Goal: Task Accomplishment & Management: Complete application form

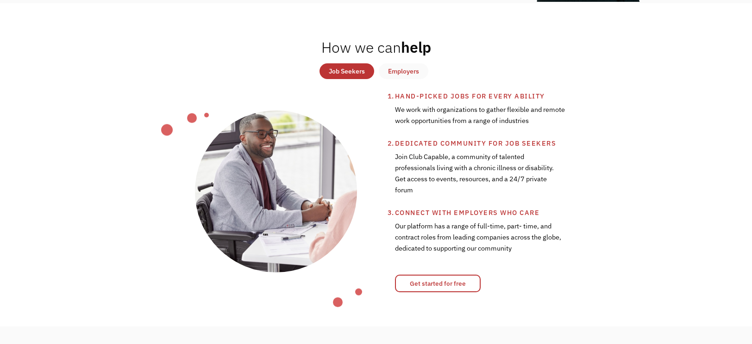
scroll to position [317, 0]
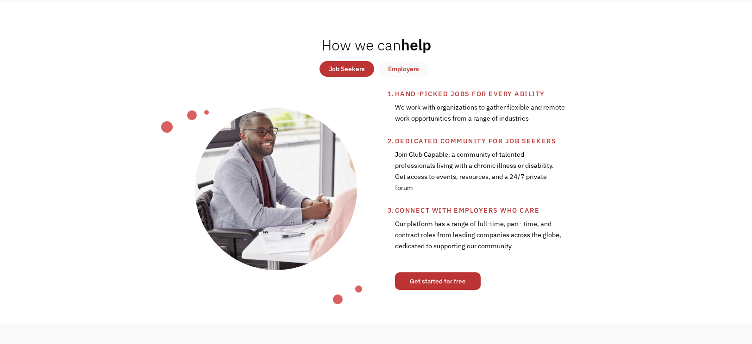
click at [422, 276] on link "Get started for free" at bounding box center [438, 282] width 86 height 18
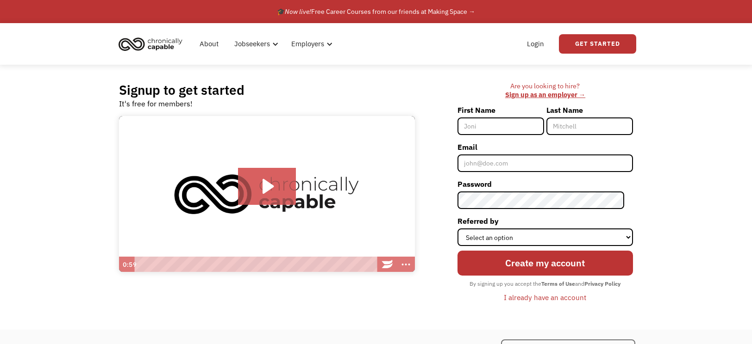
click at [492, 131] on input "First Name" at bounding box center [500, 127] width 87 height 18
click at [476, 246] on div "Create my account By signing up you accept the Terms of Use and Privacy Policy …" at bounding box center [544, 275] width 175 height 59
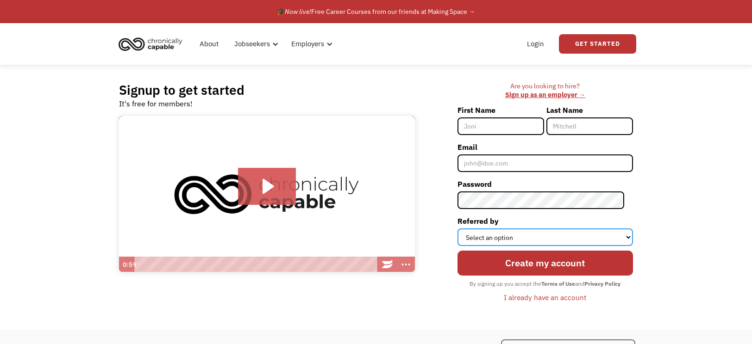
click at [479, 238] on select "Select an option Instagram Facebook Twitter Search Engine News Article Word of …" at bounding box center [544, 238] width 175 height 18
select select "Other"
click at [466, 229] on select "Select an option Instagram Facebook Twitter Search Engine News Article Word of …" at bounding box center [544, 238] width 175 height 18
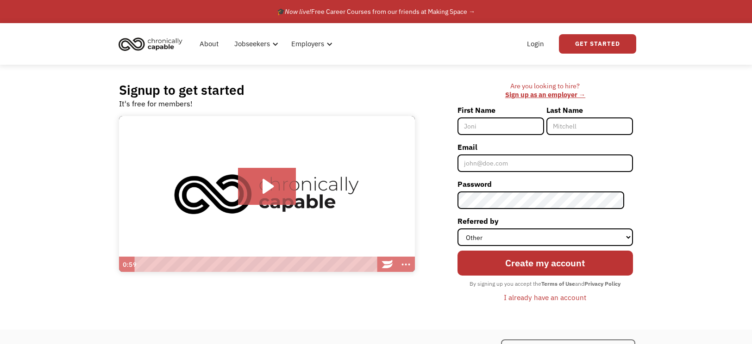
click at [485, 128] on input "First Name" at bounding box center [500, 127] width 87 height 18
type input "[PERSON_NAME]"
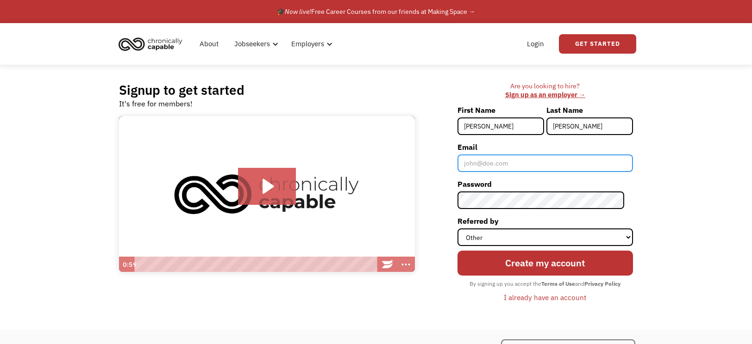
click at [527, 167] on input "Email" at bounding box center [544, 164] width 175 height 18
type input "[EMAIL_ADDRESS][DOMAIN_NAME]"
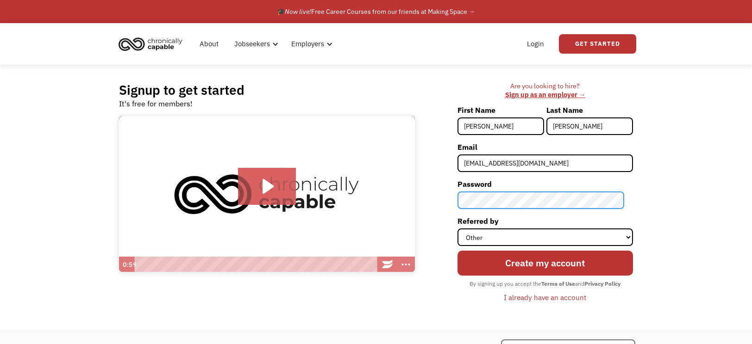
click at [457, 251] on input "Create my account" at bounding box center [544, 263] width 175 height 25
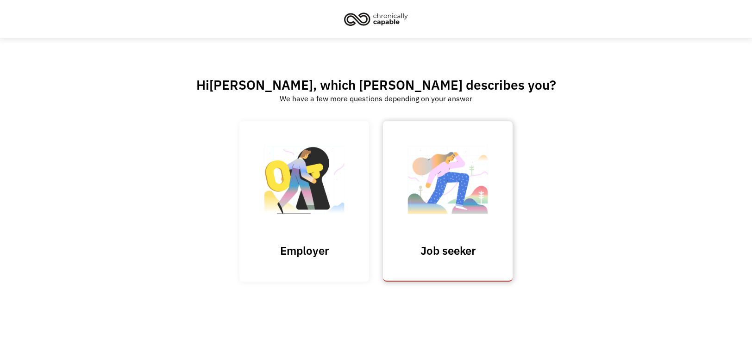
click at [426, 210] on img at bounding box center [447, 185] width 93 height 90
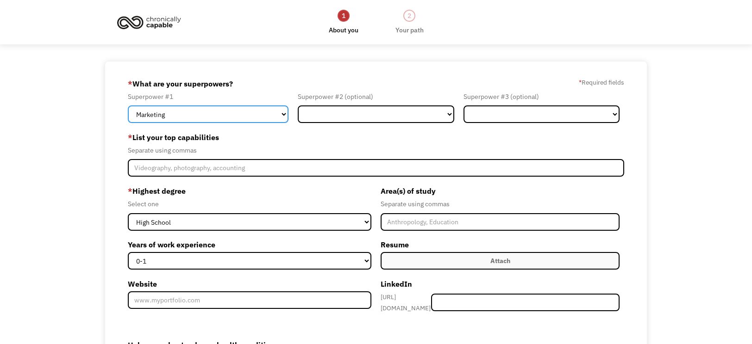
click at [241, 117] on select "Marketing Human Resources Finance Technology Operations Sales Industrial & Manu…" at bounding box center [208, 115] width 161 height 18
click at [128, 106] on select "Marketing Human Resources Finance Technology Operations Sales Industrial & Manu…" at bounding box center [208, 115] width 161 height 18
click at [241, 117] on select "Marketing Human Resources Finance Technology Operations Sales Industrial & Manu…" at bounding box center [208, 115] width 161 height 18
select select "Customer Service"
click at [128, 106] on select "Marketing Human Resources Finance Technology Operations Sales Industrial & Manu…" at bounding box center [208, 115] width 161 height 18
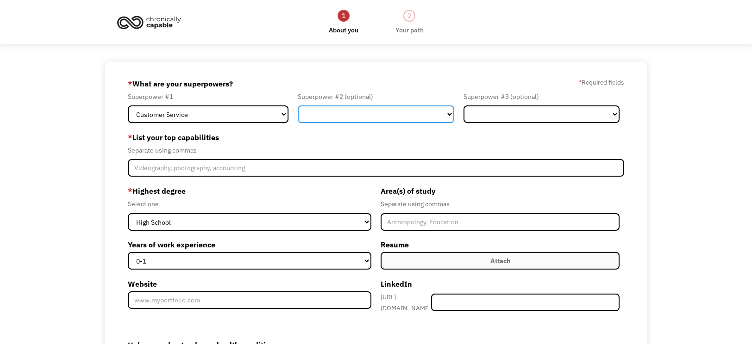
click at [339, 110] on select "Marketing Human Resources Finance Technology Operations Sales Industrial & Manu…" at bounding box center [376, 115] width 156 height 18
select select "Sales"
click at [298, 106] on select "Marketing Human Resources Finance Technology Operations Sales Industrial & Manu…" at bounding box center [376, 115] width 156 height 18
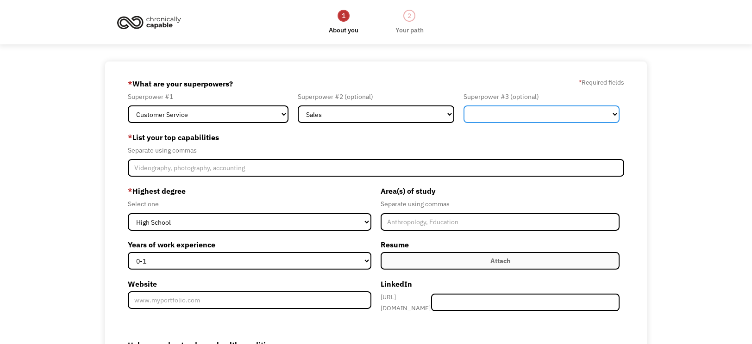
click at [502, 112] on select "Marketing Human Resources Finance Technology Operations Sales Industrial & Manu…" at bounding box center [541, 115] width 156 height 18
select select "Operations"
click at [463, 106] on select "Marketing Human Resources Finance Technology Operations Sales Industrial & Manu…" at bounding box center [541, 115] width 156 height 18
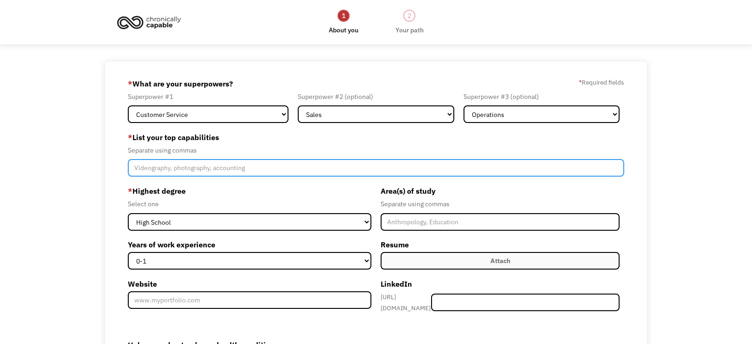
click at [198, 176] on input "Member-Create-Step1" at bounding box center [376, 168] width 497 height 18
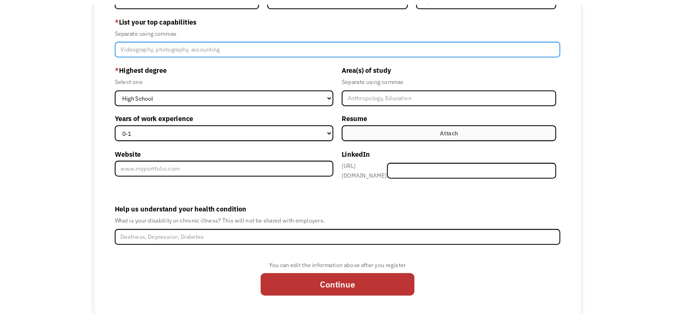
scroll to position [131, 0]
